Goal: Task Accomplishment & Management: Manage account settings

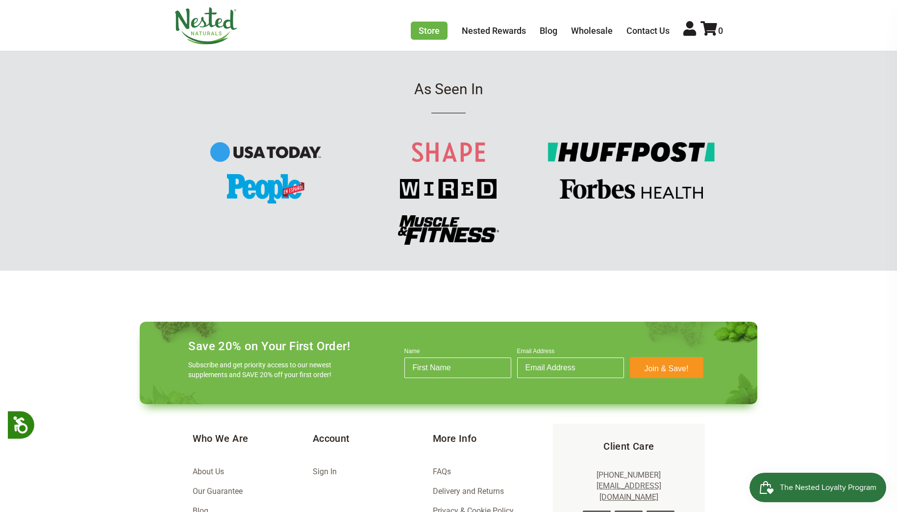
scroll to position [1302, 0]
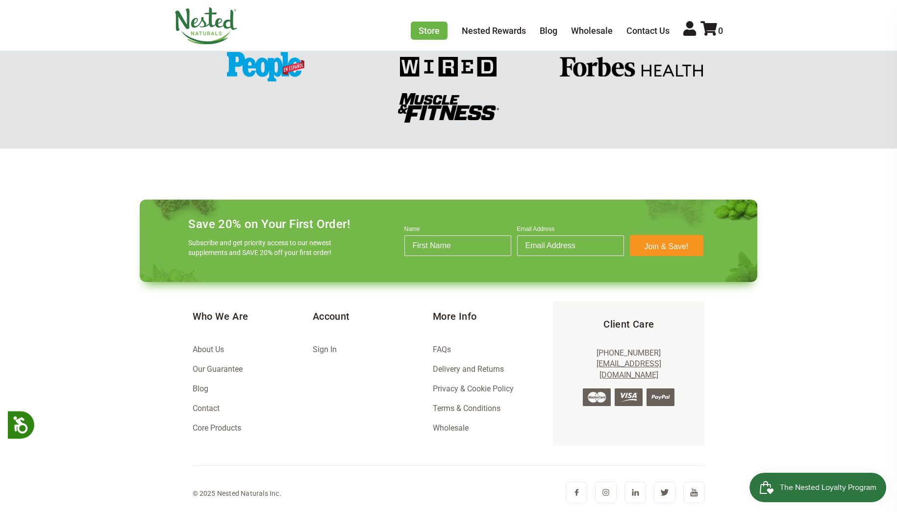
click at [439, 348] on link "FAQs" at bounding box center [442, 349] width 18 height 9
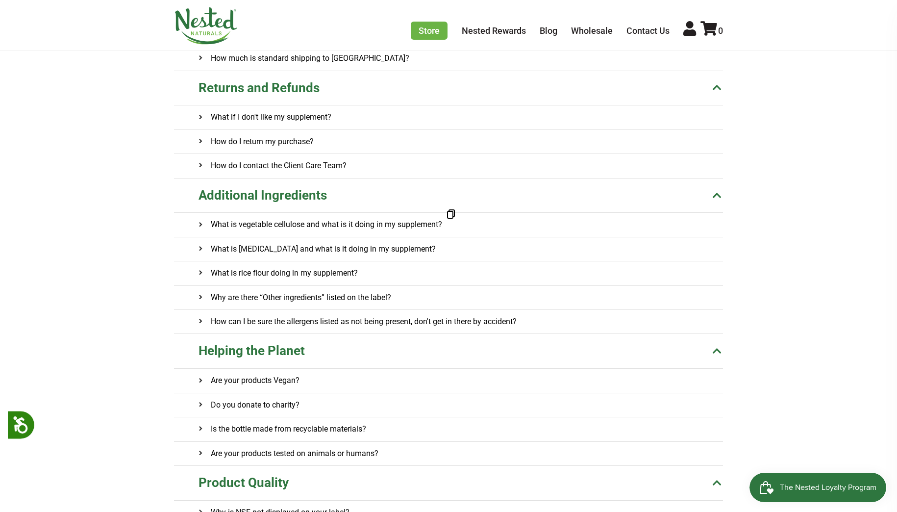
scroll to position [233, 0]
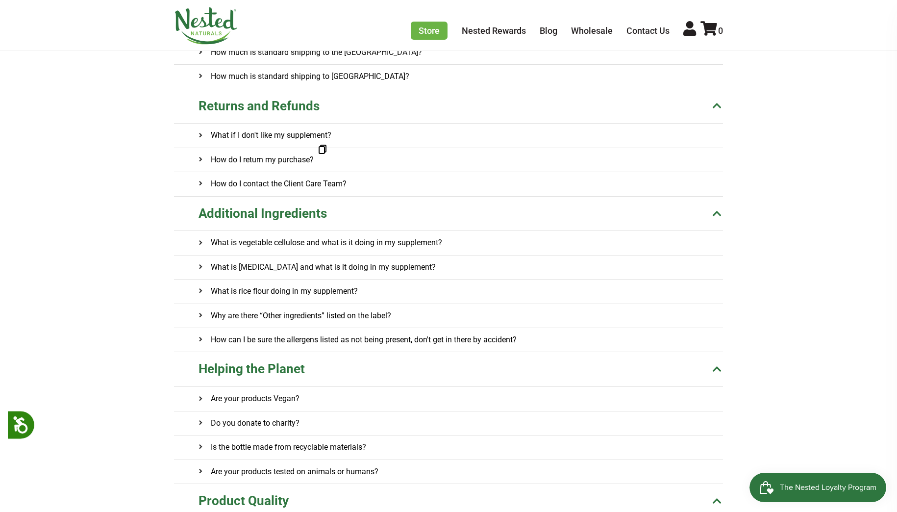
click at [296, 158] on h4 "How do I return my purchase?" at bounding box center [256, 160] width 115 height 24
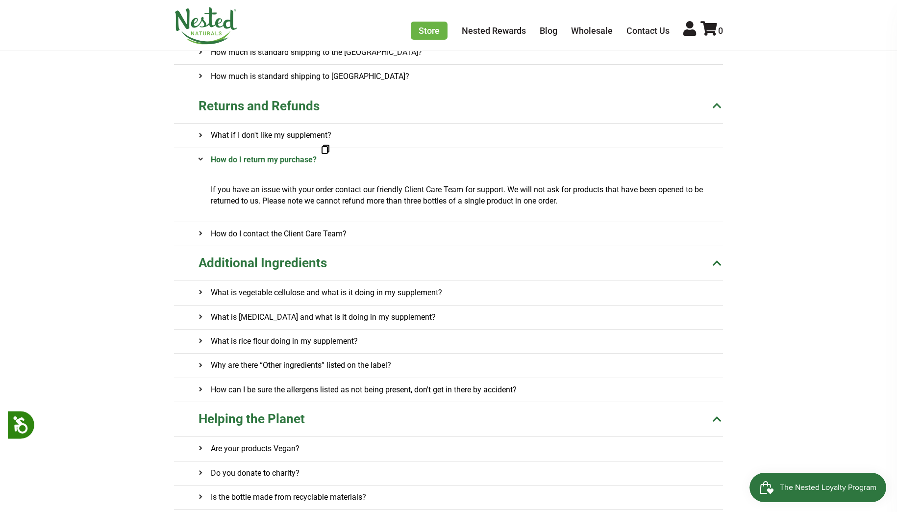
click at [419, 189] on p "If you have an issue with your order contact our friendly Client Care Team for …" at bounding box center [467, 195] width 512 height 22
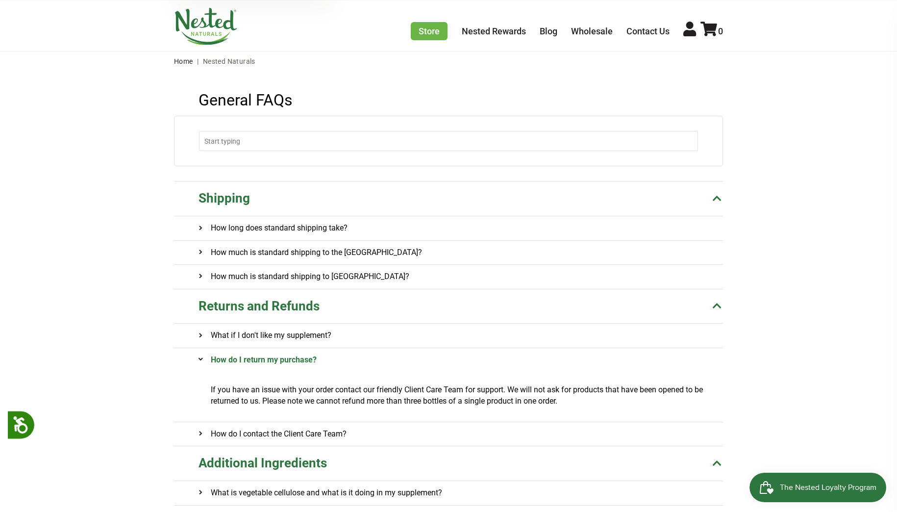
scroll to position [32, 0]
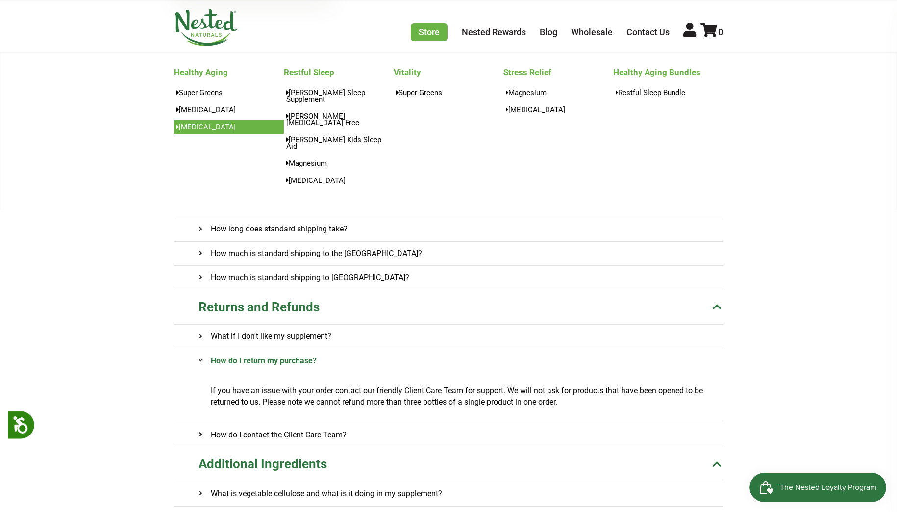
click at [190, 126] on link "[MEDICAL_DATA]" at bounding box center [229, 127] width 110 height 14
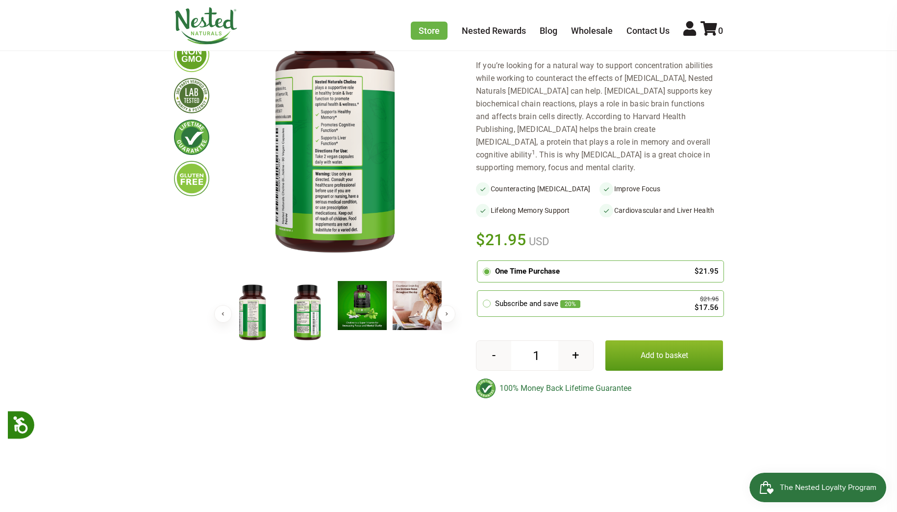
scroll to position [196, 0]
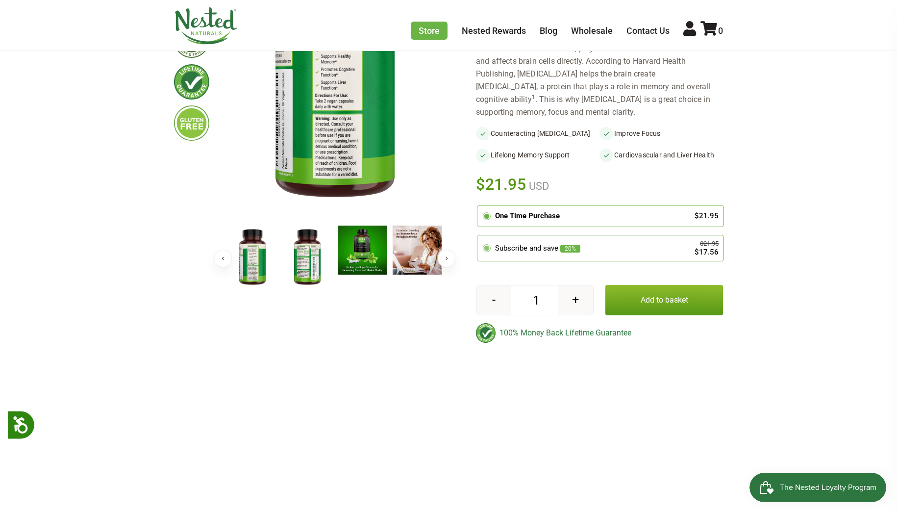
click at [510, 243] on div "Subscribe and save 20%" at bounding box center [587, 248] width 185 height 11
click at [480, 237] on input "radio" at bounding box center [480, 237] width 0 height 0
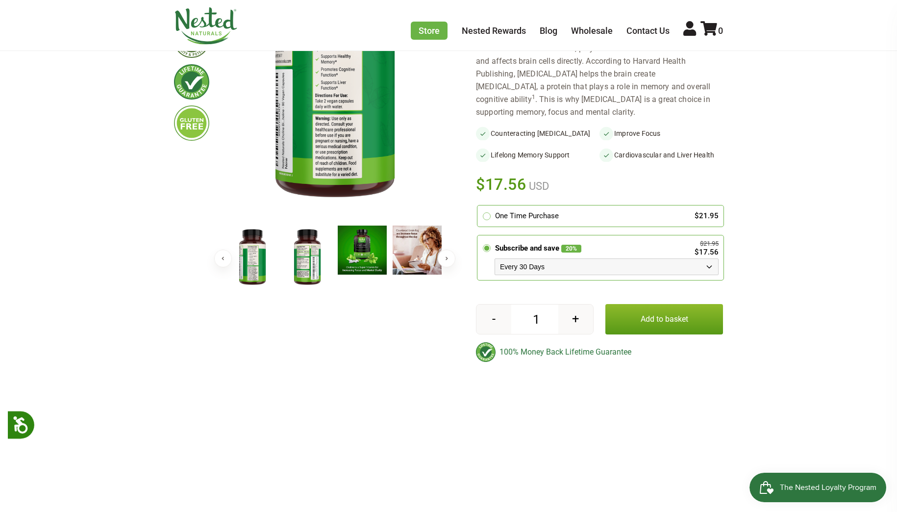
click at [564, 258] on select "Every 30 Days Every 60 Days Every 90 Days" at bounding box center [607, 266] width 224 height 17
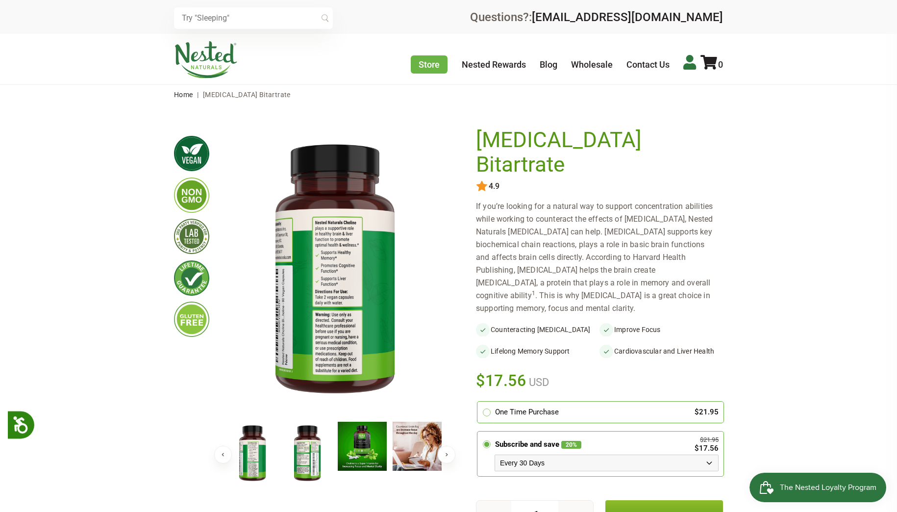
click at [688, 63] on icon at bounding box center [689, 62] width 13 height 15
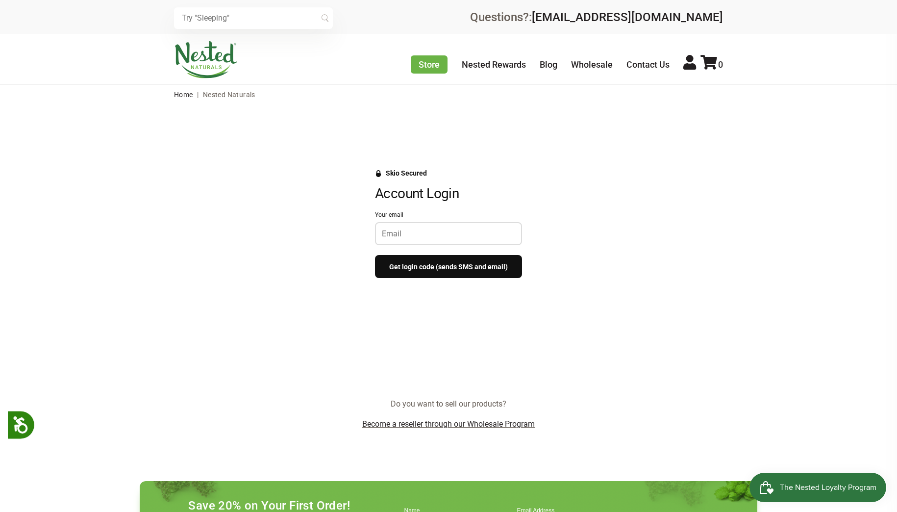
click at [425, 227] on div at bounding box center [448, 233] width 147 height 23
click at [469, 233] on input "Your email" at bounding box center [448, 233] width 133 height 9
click at [416, 228] on div at bounding box center [448, 233] width 147 height 23
click at [414, 236] on input "Your email" at bounding box center [448, 233] width 133 height 9
type input "christellyluu@gmail.com"
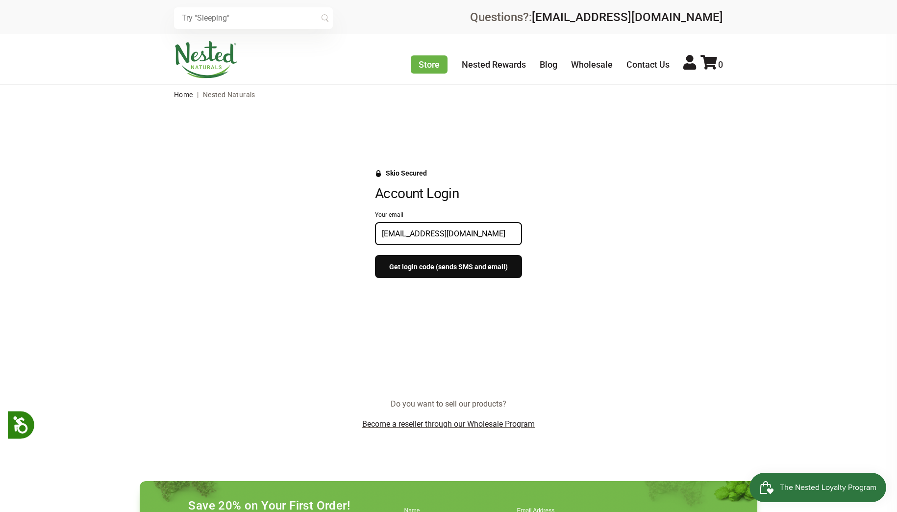
click at [435, 273] on button "Get login code (sends SMS and email)" at bounding box center [448, 266] width 147 height 23
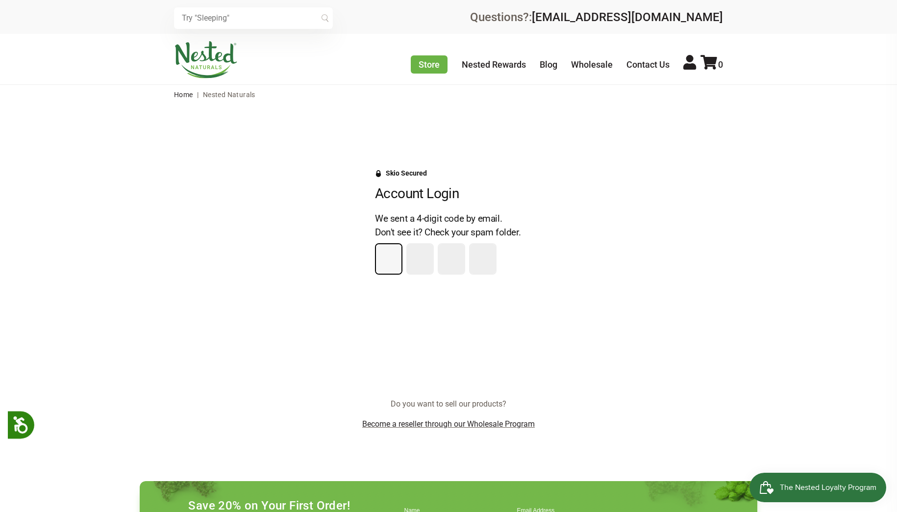
type input "4"
type input "7"
type input "9"
type input "1"
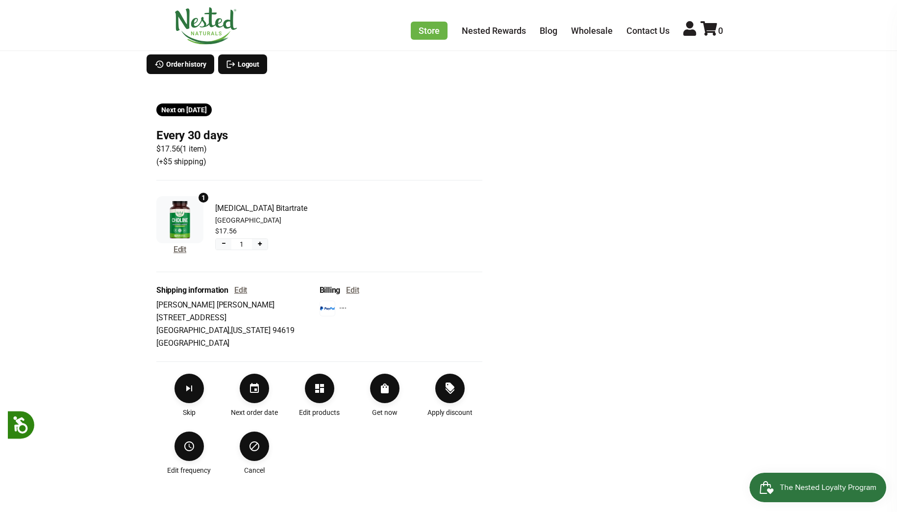
scroll to position [152, 0]
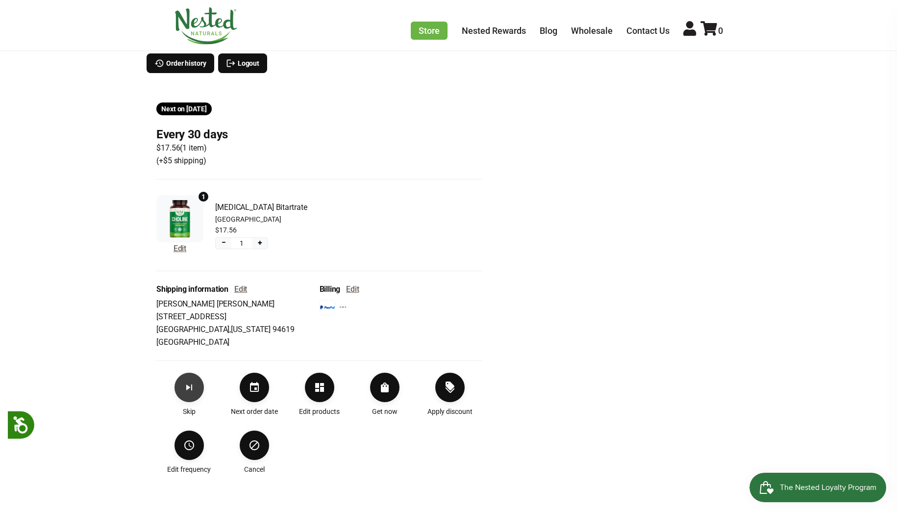
click at [193, 383] on icon "Skip subscription" at bounding box center [189, 387] width 12 height 12
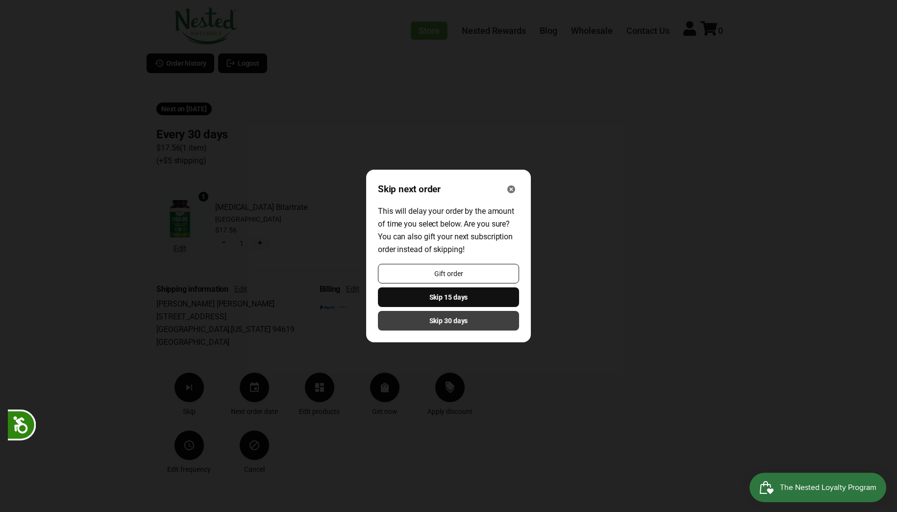
click at [440, 321] on span "Skip 30 days" at bounding box center [448, 320] width 39 height 11
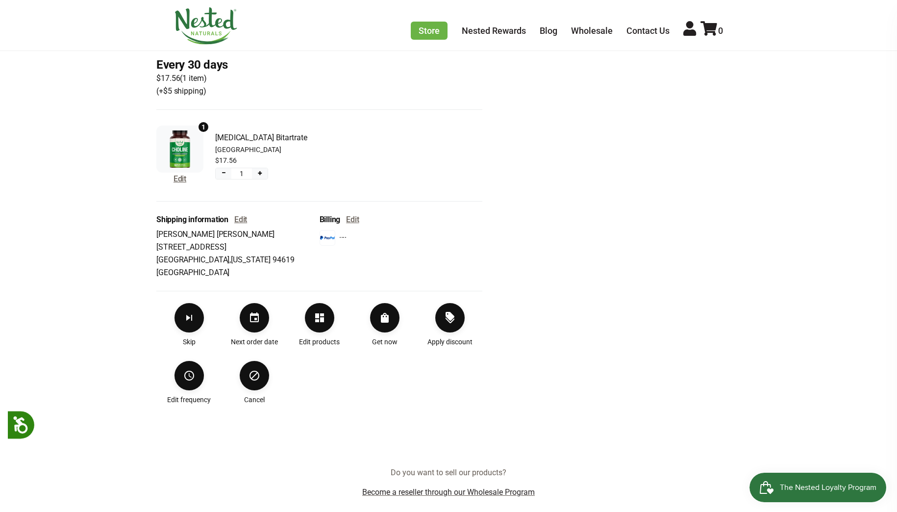
scroll to position [239, 0]
